Goal: Information Seeking & Learning: Learn about a topic

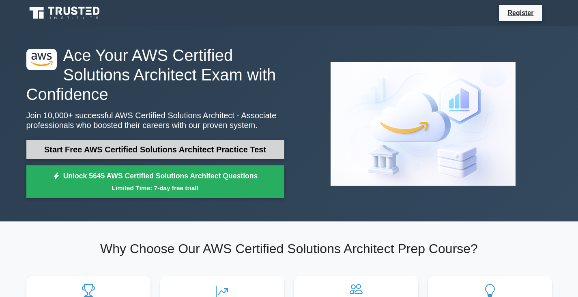
click at [186, 149] on link "Start Free AWS Certified Solutions Architect Practice Test" at bounding box center [155, 149] width 258 height 19
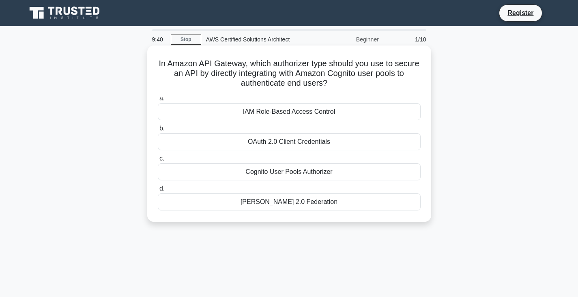
click at [326, 168] on div "Cognito User Pools Authorizer" at bounding box center [289, 171] width 263 height 17
click at [158, 161] on input "c. Cognito User Pools Authorizer" at bounding box center [158, 158] width 0 height 5
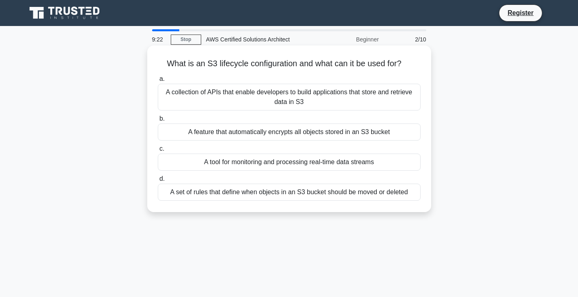
click at [286, 191] on div "A set of rules that define when objects in an S3 bucket should be moved or dele…" at bounding box center [289, 191] width 263 height 17
click at [158, 181] on input "d. A set of rules that define when objects in an S3 bucket should be moved or d…" at bounding box center [158, 178] width 0 height 5
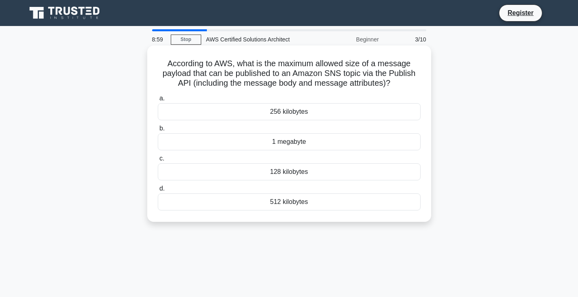
click at [300, 144] on div "1 megabyte" at bounding box center [289, 141] width 263 height 17
click at [158, 131] on input "b. 1 megabyte" at bounding box center [158, 128] width 0 height 5
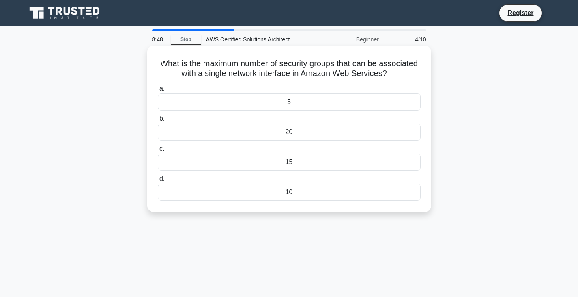
click at [316, 104] on div "5" at bounding box center [289, 101] width 263 height 17
click at [158, 91] on input "a. 5" at bounding box center [158, 88] width 0 height 5
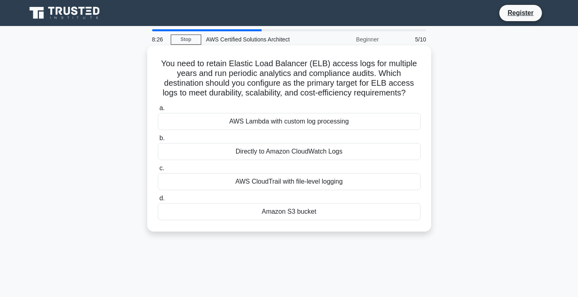
click at [303, 206] on div "Amazon S3 bucket" at bounding box center [289, 211] width 263 height 17
click at [158, 201] on input "d. Amazon S3 bucket" at bounding box center [158, 198] width 0 height 5
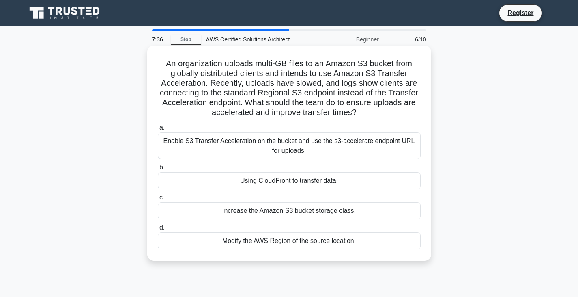
click at [320, 187] on div "Using CloudFront to transfer data." at bounding box center [289, 180] width 263 height 17
click at [158, 170] on input "b. Using CloudFront to transfer data." at bounding box center [158, 167] width 0 height 5
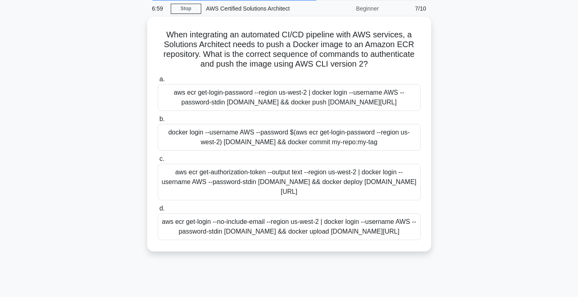
scroll to position [41, 0]
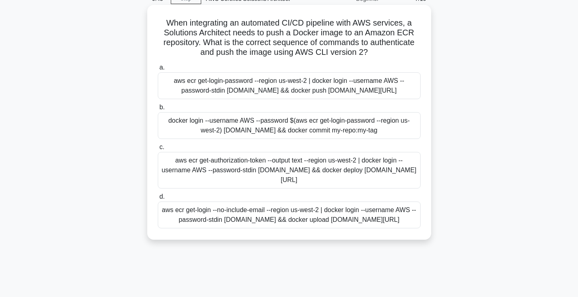
click at [233, 188] on div "aws ecr get-authorization-token --output text --region us-west-2 | docker login…" at bounding box center [289, 170] width 263 height 37
click at [158, 150] on input "c. aws ecr get-authorization-token --output text --region us-west-2 | docker lo…" at bounding box center [158, 146] width 0 height 5
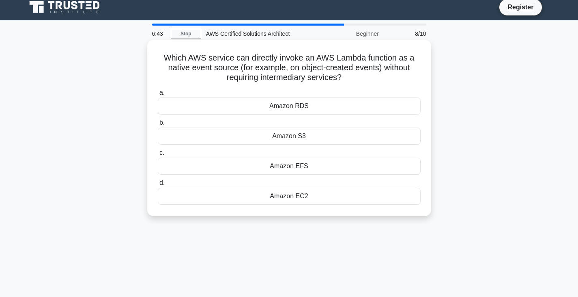
scroll to position [0, 0]
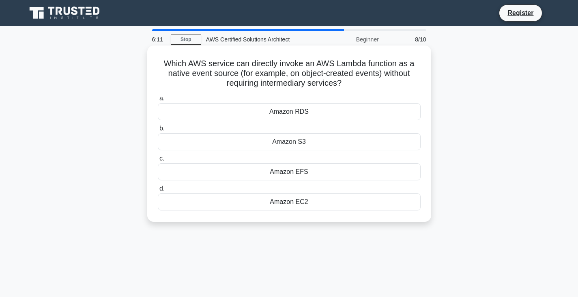
click at [295, 118] on div "Amazon RDS" at bounding box center [289, 111] width 263 height 17
click at [158, 101] on input "a. Amazon RDS" at bounding box center [158, 98] width 0 height 5
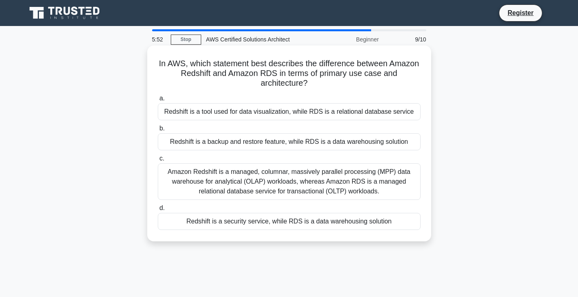
click at [317, 185] on div "Amazon Redshift is a managed, columnar, massively parallel processing (MPP) dat…" at bounding box center [289, 181] width 263 height 37
click at [158, 161] on input "c. Amazon Redshift is a managed, columnar, massively parallel processing (MPP) …" at bounding box center [158, 158] width 0 height 5
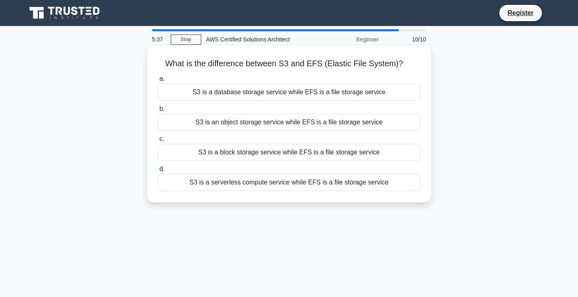
click at [249, 127] on div "S3 is an object storage service while EFS is a file storage service" at bounding box center [289, 122] width 263 height 17
click at [158, 112] on input "b. S3 is an object storage service while EFS is a file storage service" at bounding box center [158, 108] width 0 height 5
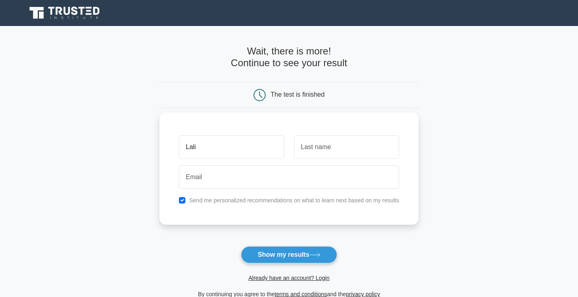
type input "Lalit"
